Goal: Information Seeking & Learning: Learn about a topic

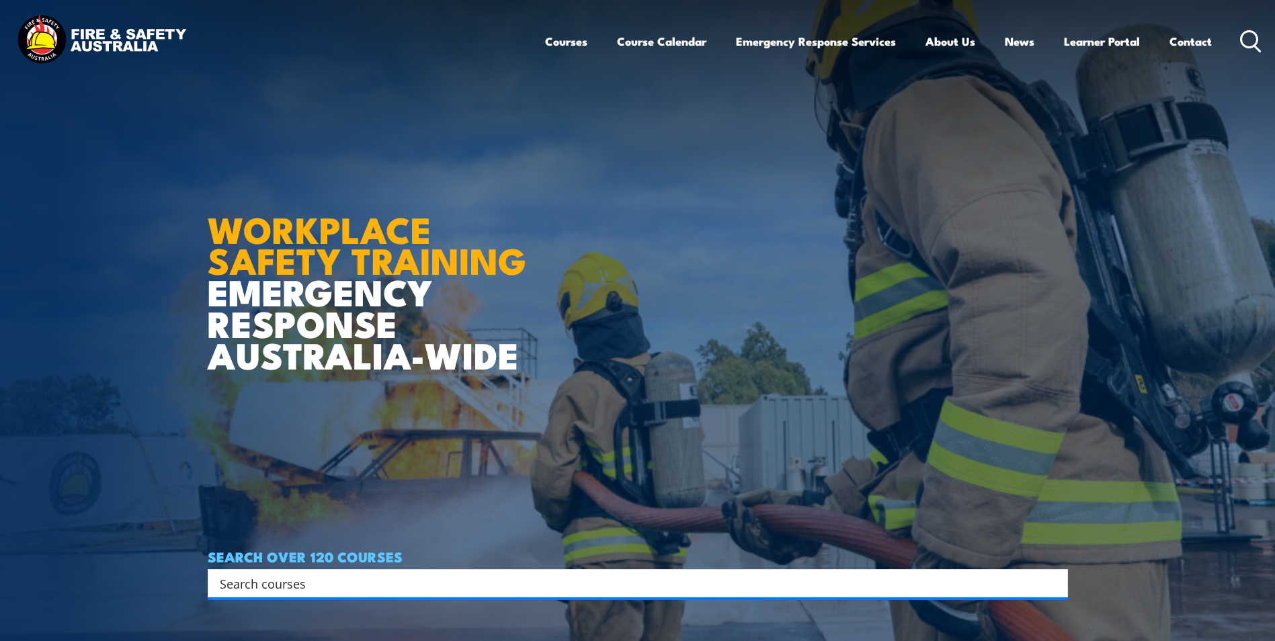
drag, startPoint x: 316, startPoint y: 585, endPoint x: 457, endPoint y: 540, distance: 148.0
click at [316, 492] on input "Search input" at bounding box center [629, 583] width 819 height 20
click at [1049, 43] on icon at bounding box center [1251, 41] width 22 height 22
click at [1049, 42] on icon at bounding box center [1251, 41] width 22 height 22
click at [1049, 40] on icon at bounding box center [1251, 41] width 22 height 22
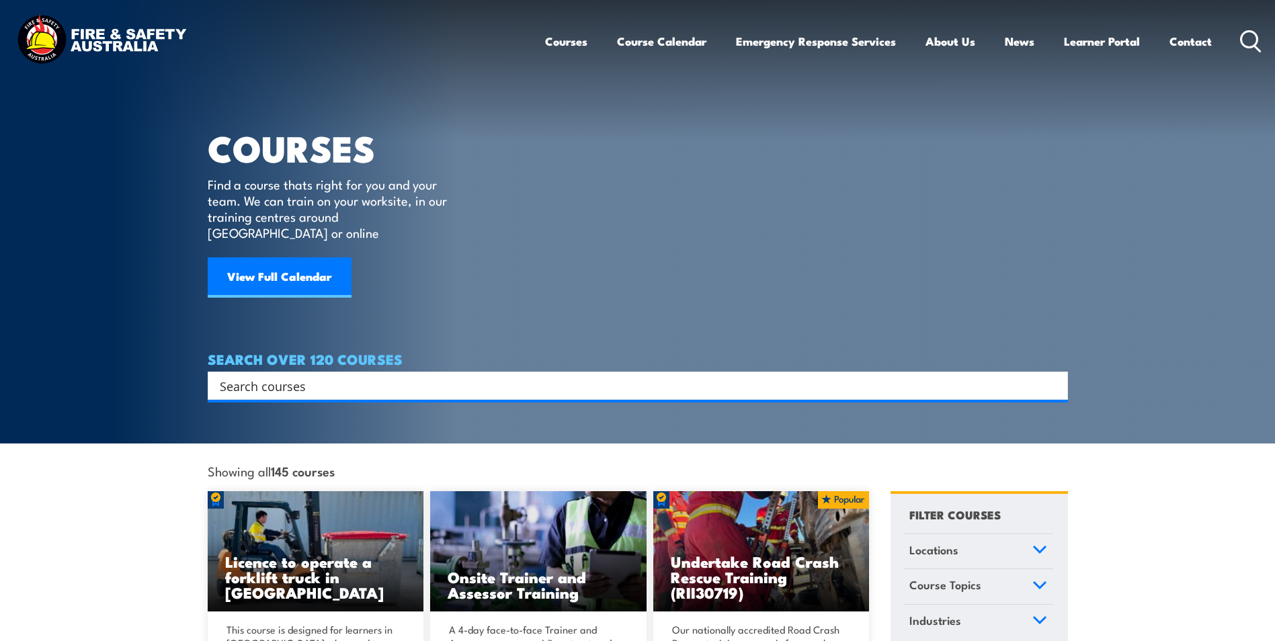
click at [281, 376] on input "Search input" at bounding box center [629, 386] width 819 height 20
paste input "Pre-requisite"
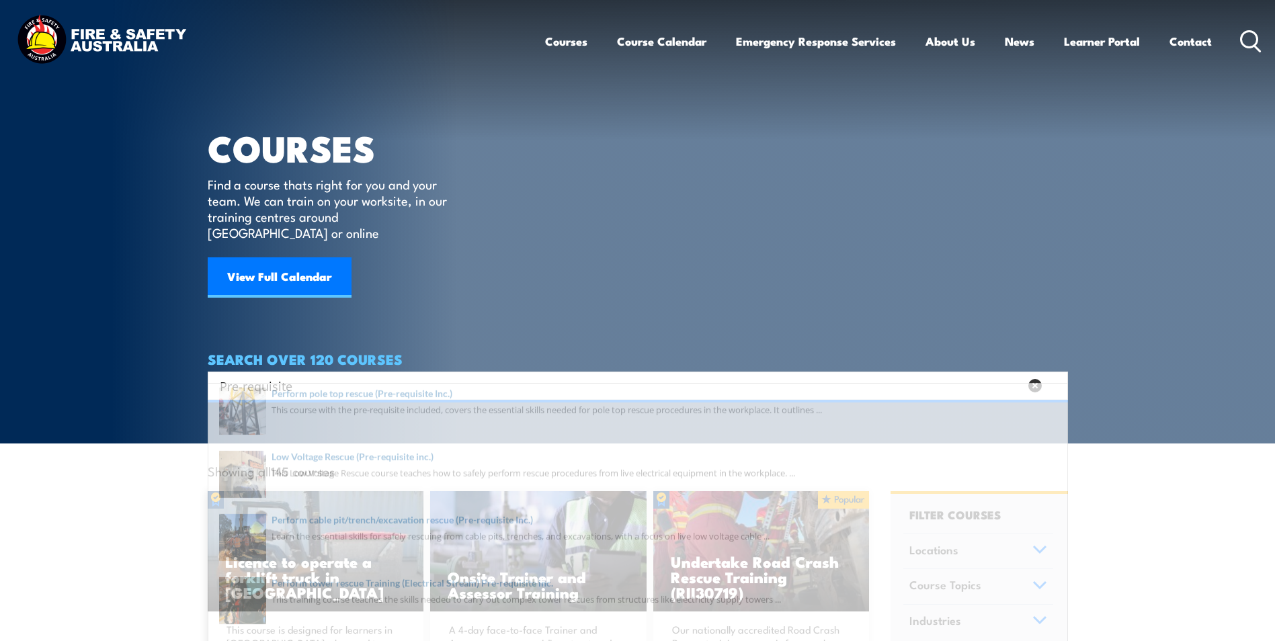
type input "Pre-requisite"
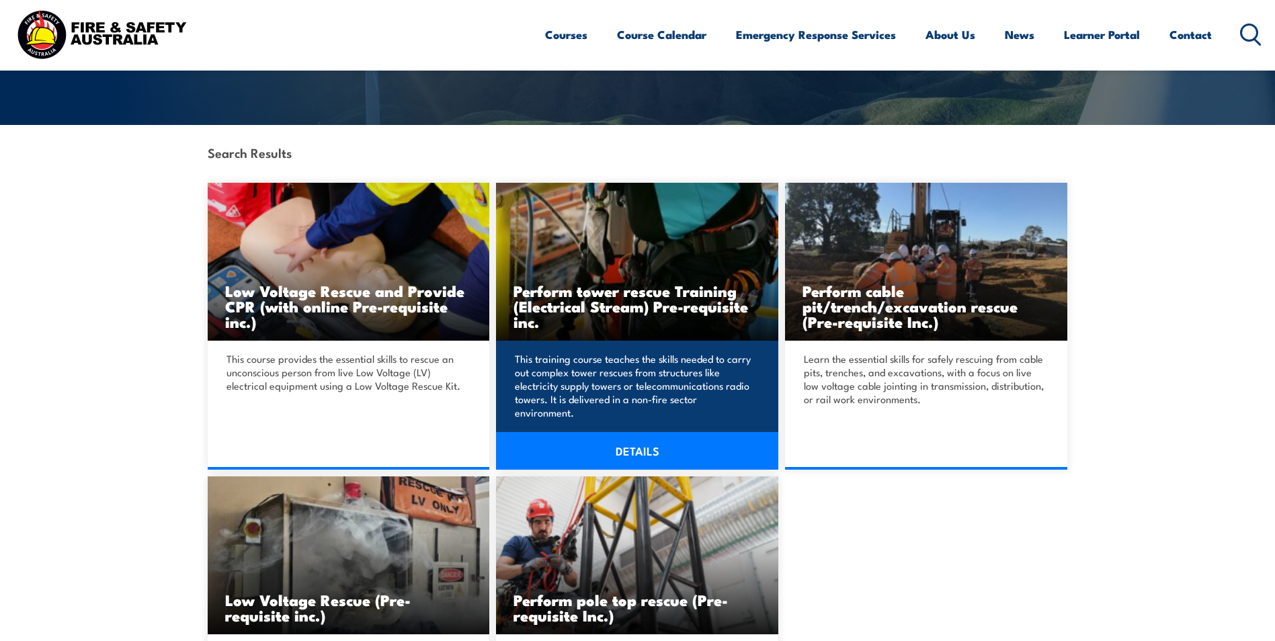
scroll to position [269, 0]
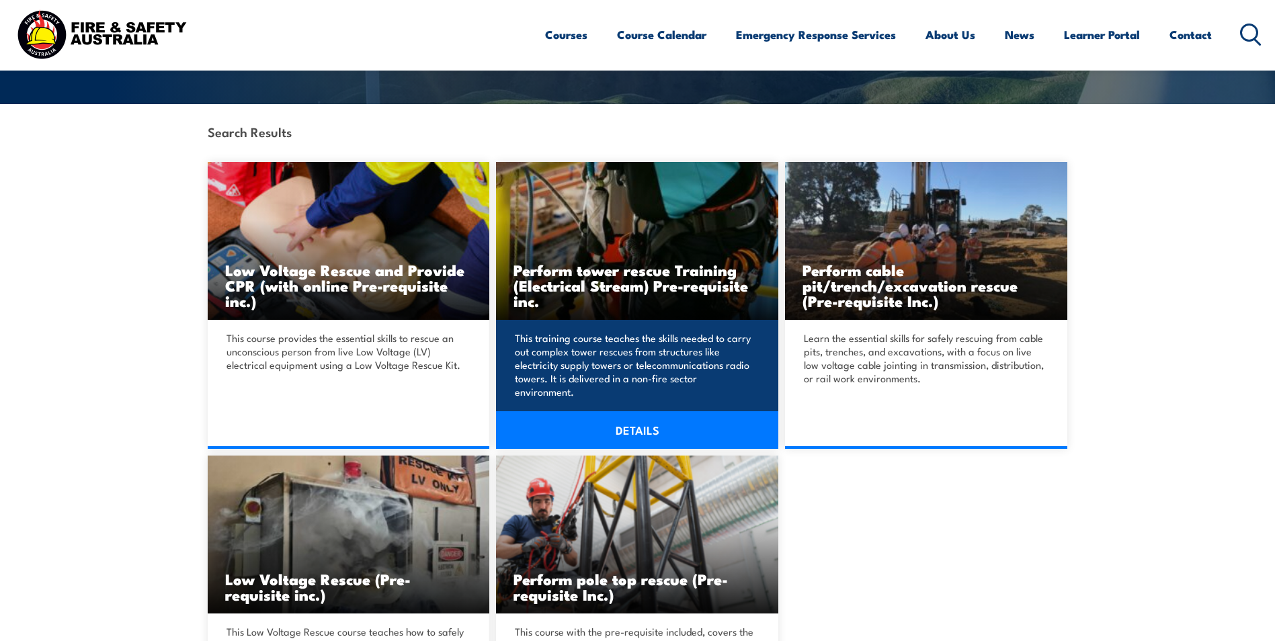
scroll to position [269, 0]
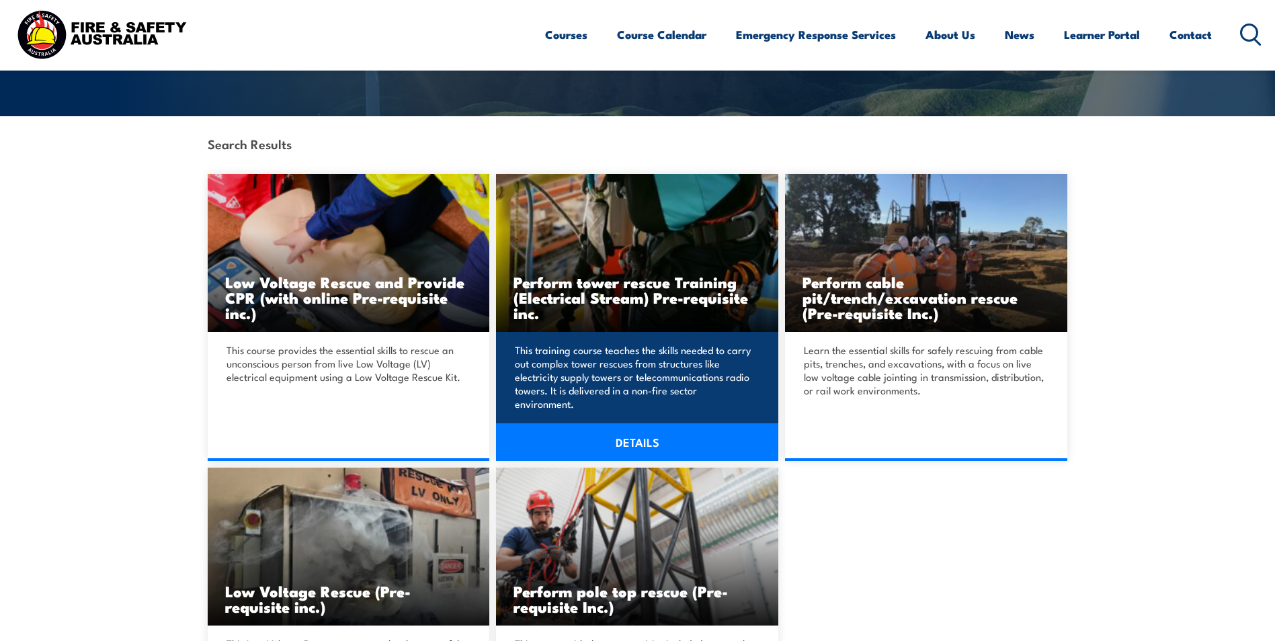
click at [687, 245] on img at bounding box center [637, 253] width 282 height 158
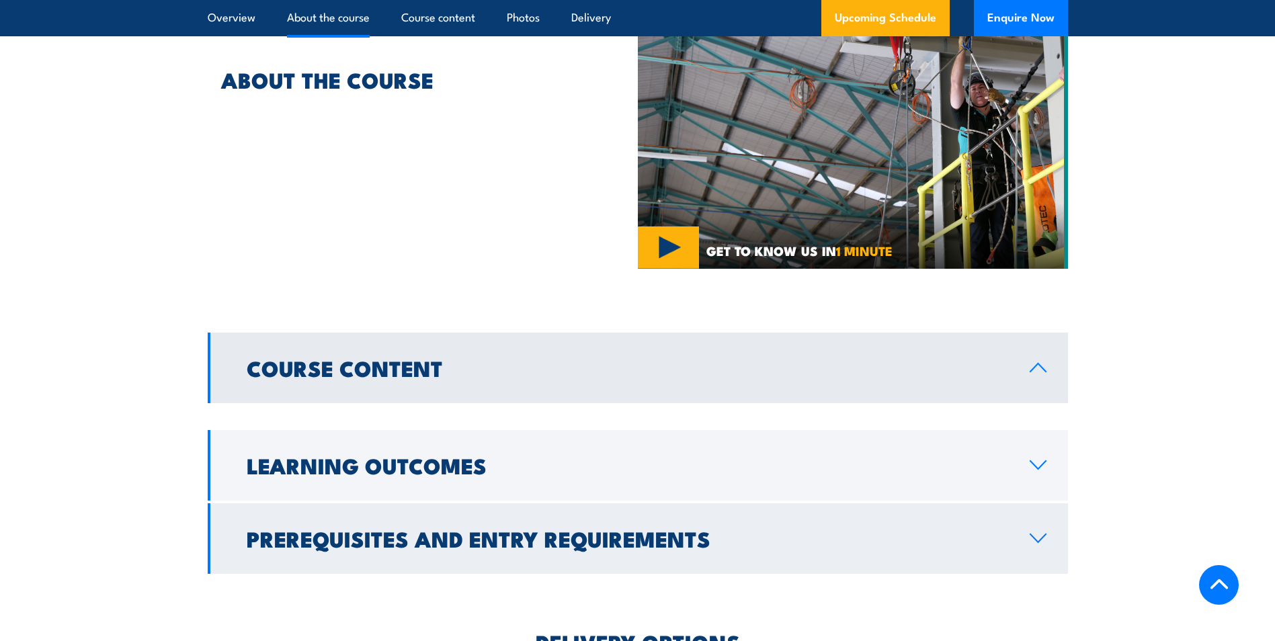
scroll to position [1143, 0]
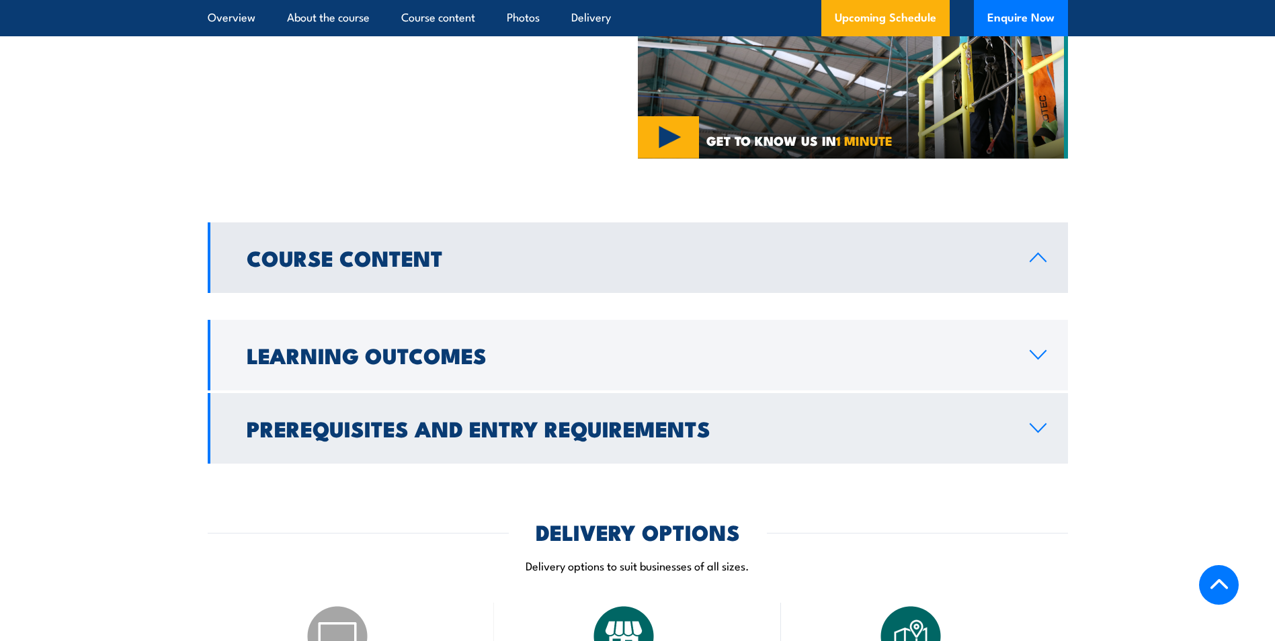
click at [557, 423] on h2 "Prerequisites and Entry Requirements" at bounding box center [628, 428] width 762 height 19
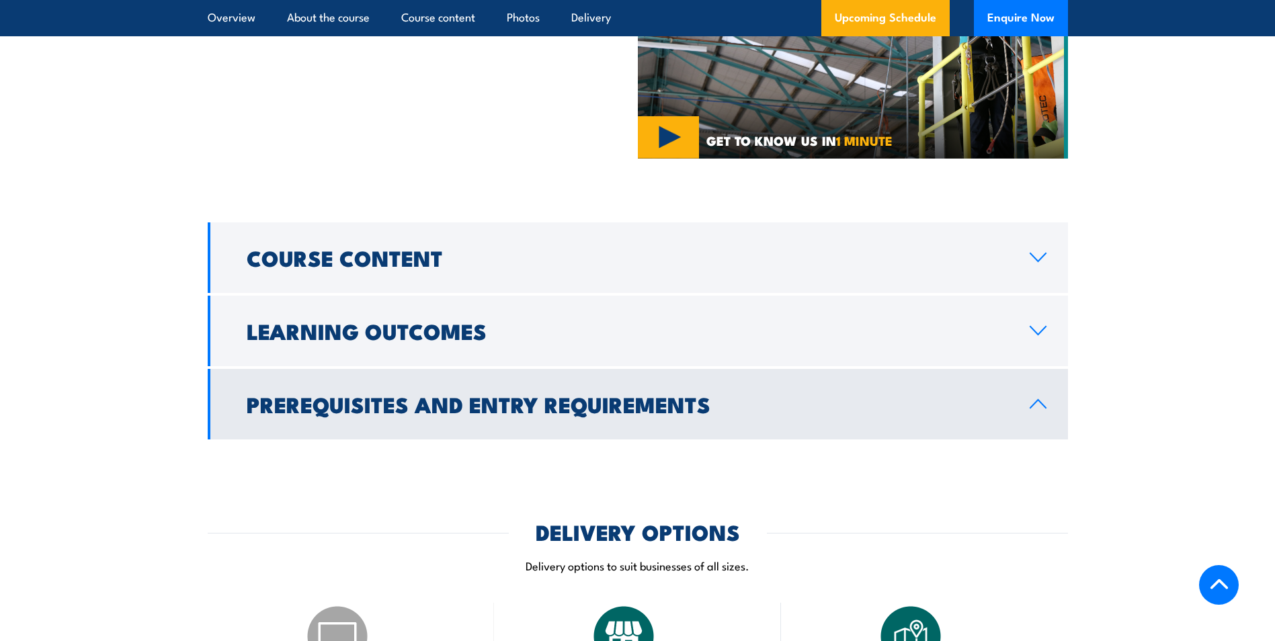
click at [990, 417] on link "Prerequisites and Entry Requirements" at bounding box center [638, 404] width 860 height 71
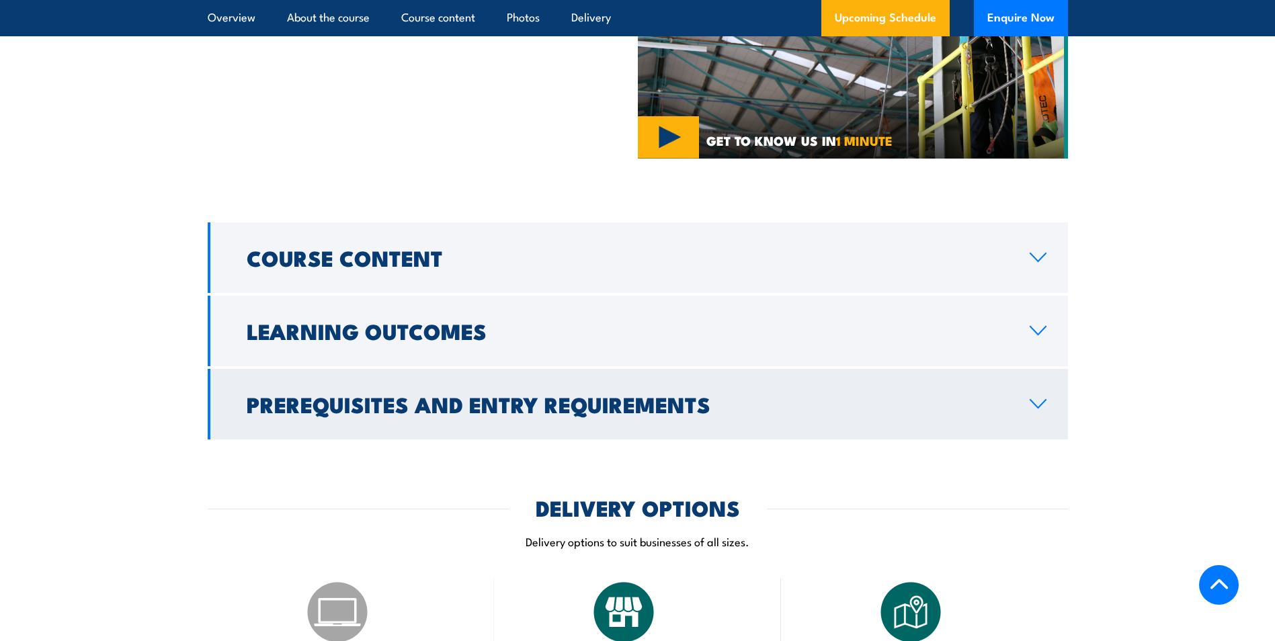
click at [878, 414] on link "Prerequisites and Entry Requirements" at bounding box center [638, 404] width 860 height 71
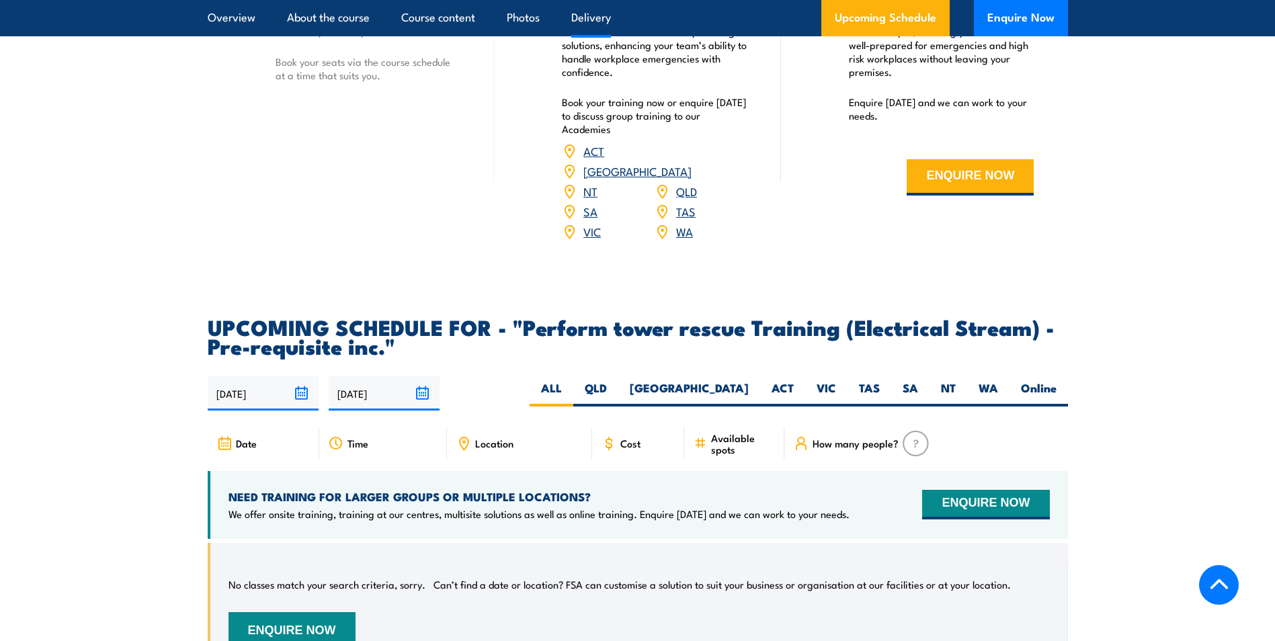
scroll to position [1882, 0]
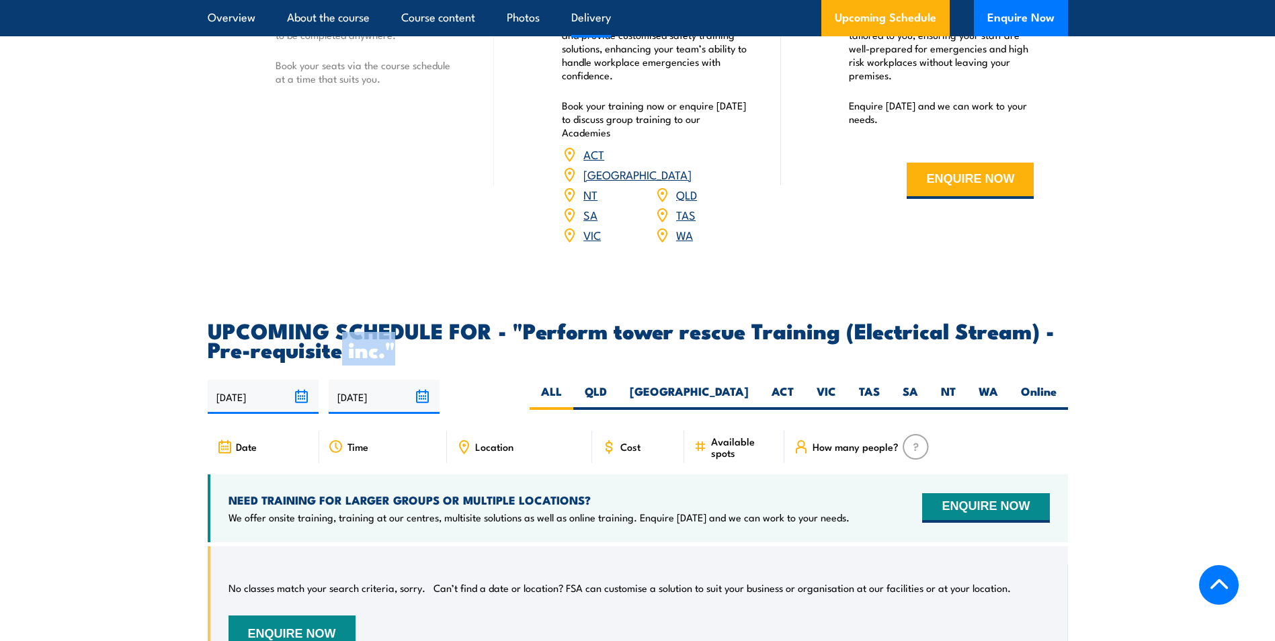
drag, startPoint x: 338, startPoint y: 336, endPoint x: 202, endPoint y: 344, distance: 136.0
click at [202, 344] on section "UPCOMING SCHEDULE FOR - "Perform tower rescue Training (Electrical Stream) - Pr…" at bounding box center [637, 508] width 1275 height 374
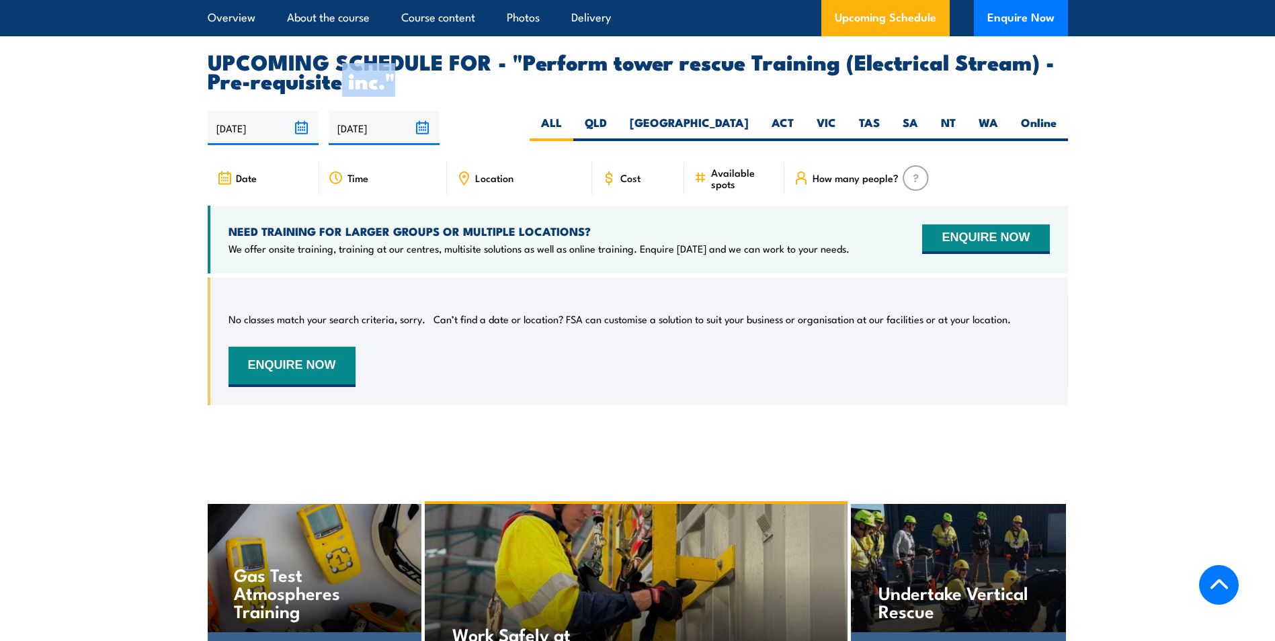
scroll to position [2487, 0]
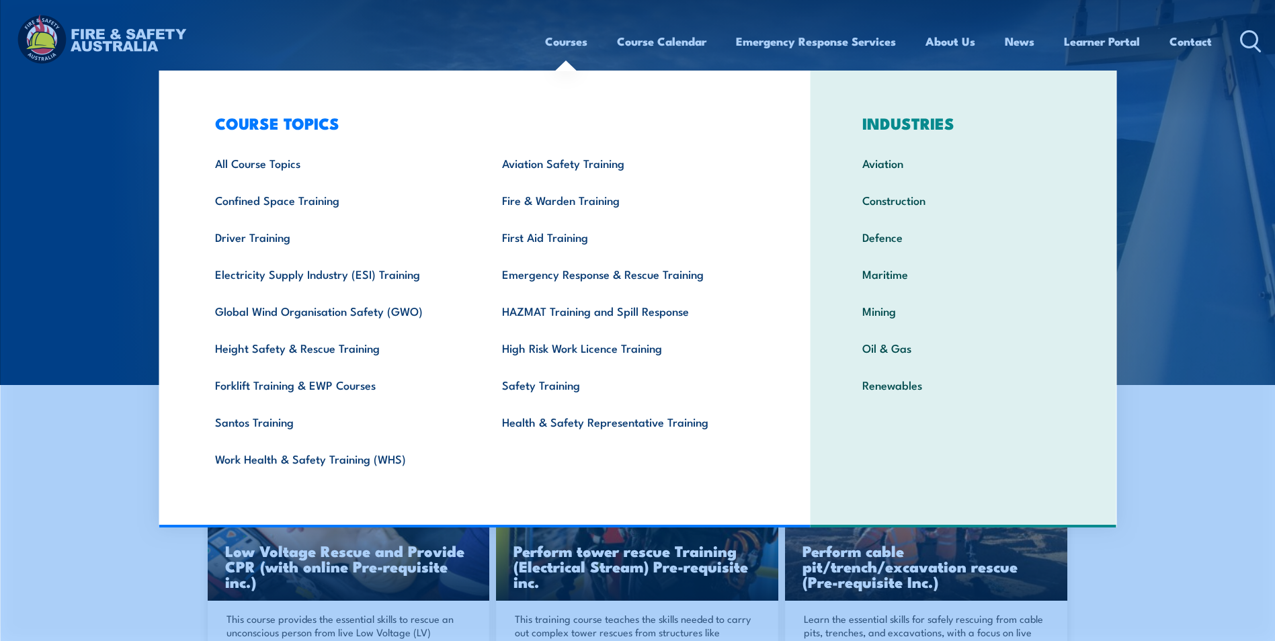
click at [562, 42] on link "Courses" at bounding box center [566, 42] width 42 height 36
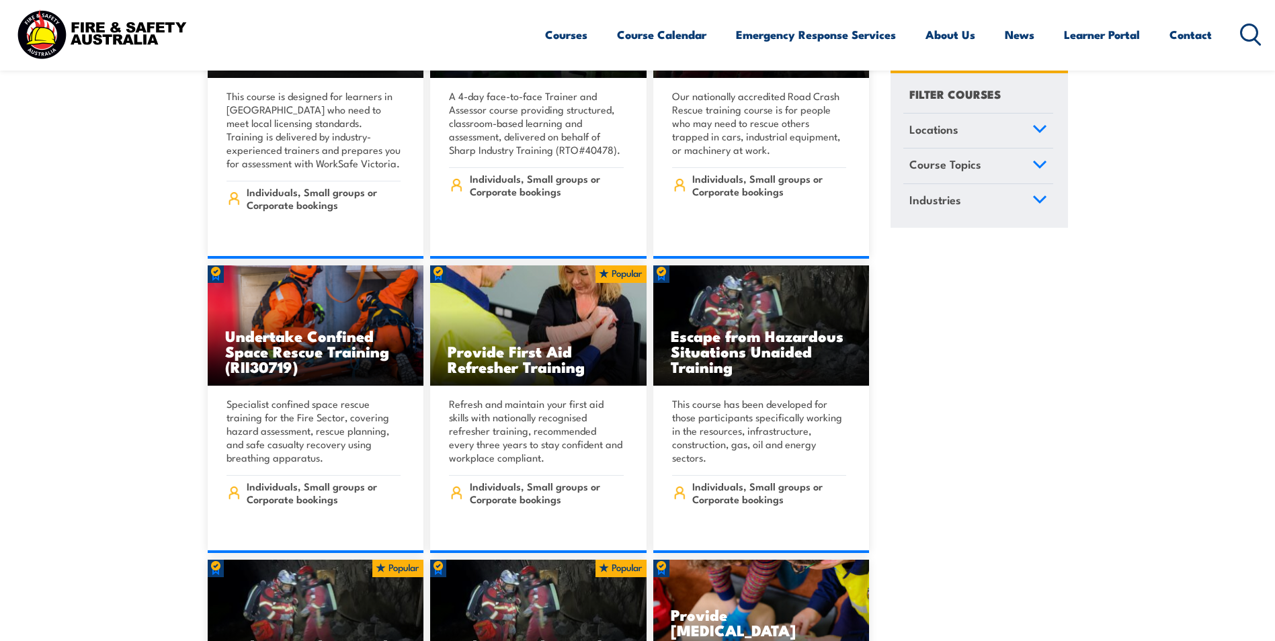
scroll to position [538, 0]
